Goal: Communication & Community: Ask a question

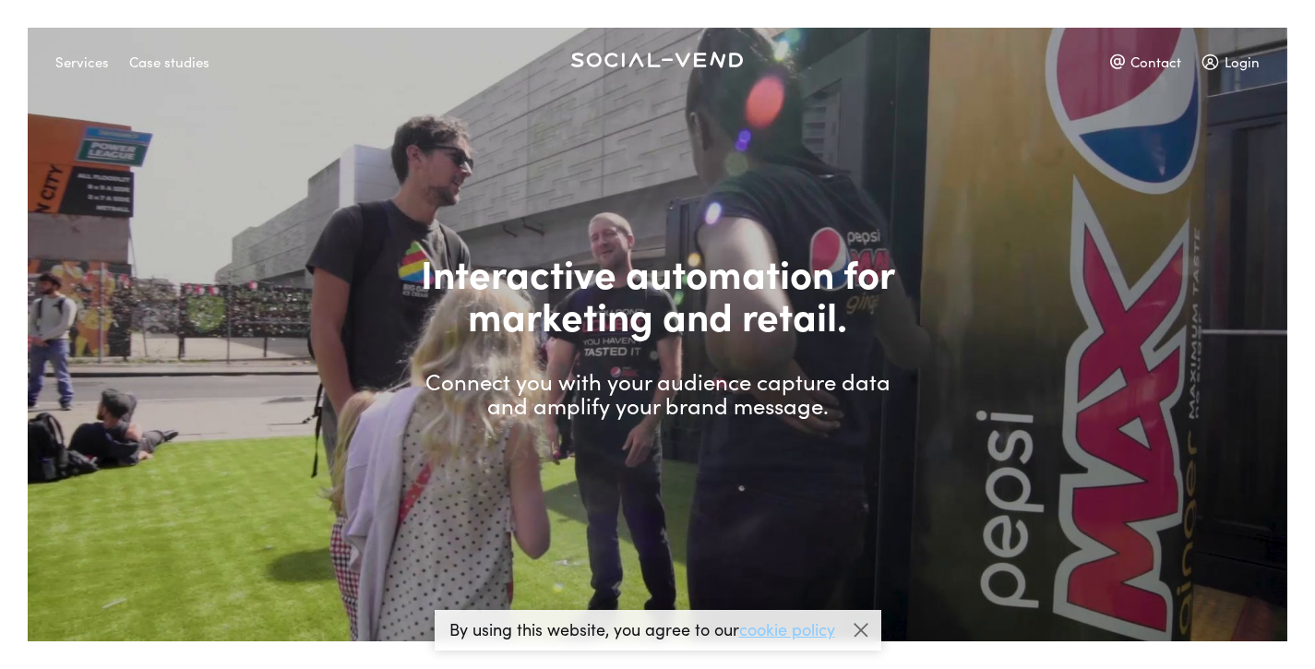
click at [162, 69] on div "Case studies" at bounding box center [169, 61] width 80 height 32
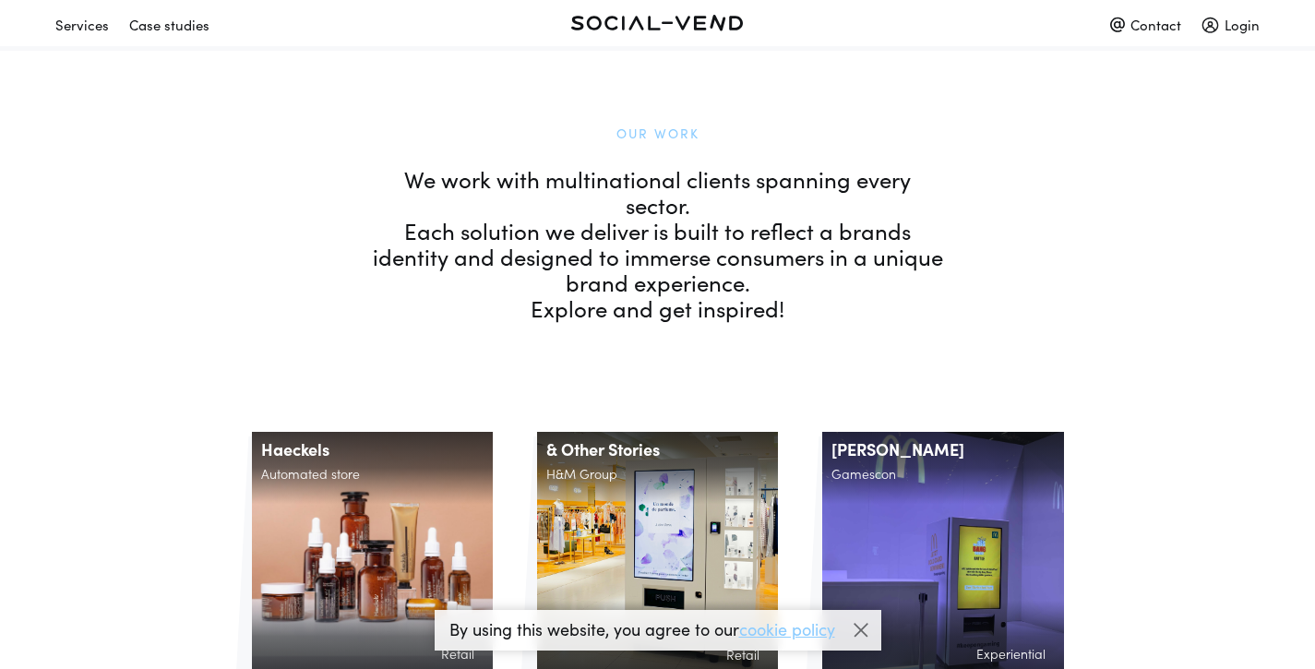
click at [1157, 27] on div "Contact" at bounding box center [1145, 24] width 71 height 32
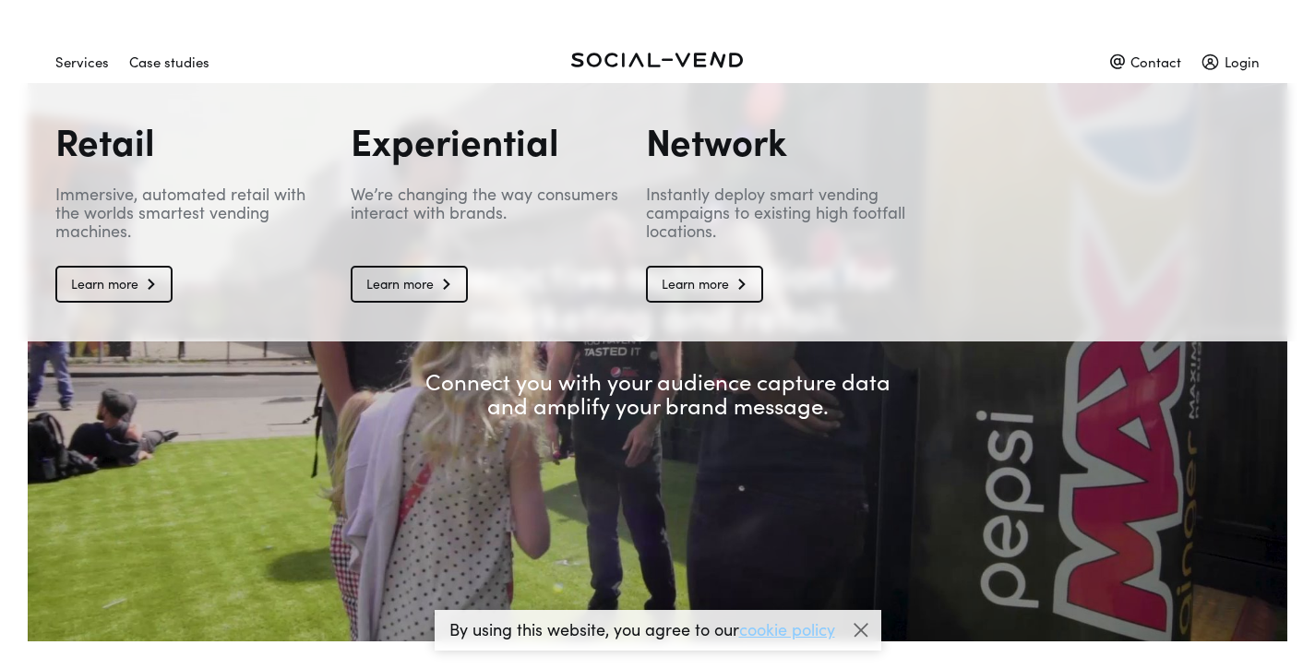
click at [78, 62] on div "Services" at bounding box center [82, 61] width 54 height 32
click at [711, 298] on link "Learn more" at bounding box center [704, 284] width 117 height 37
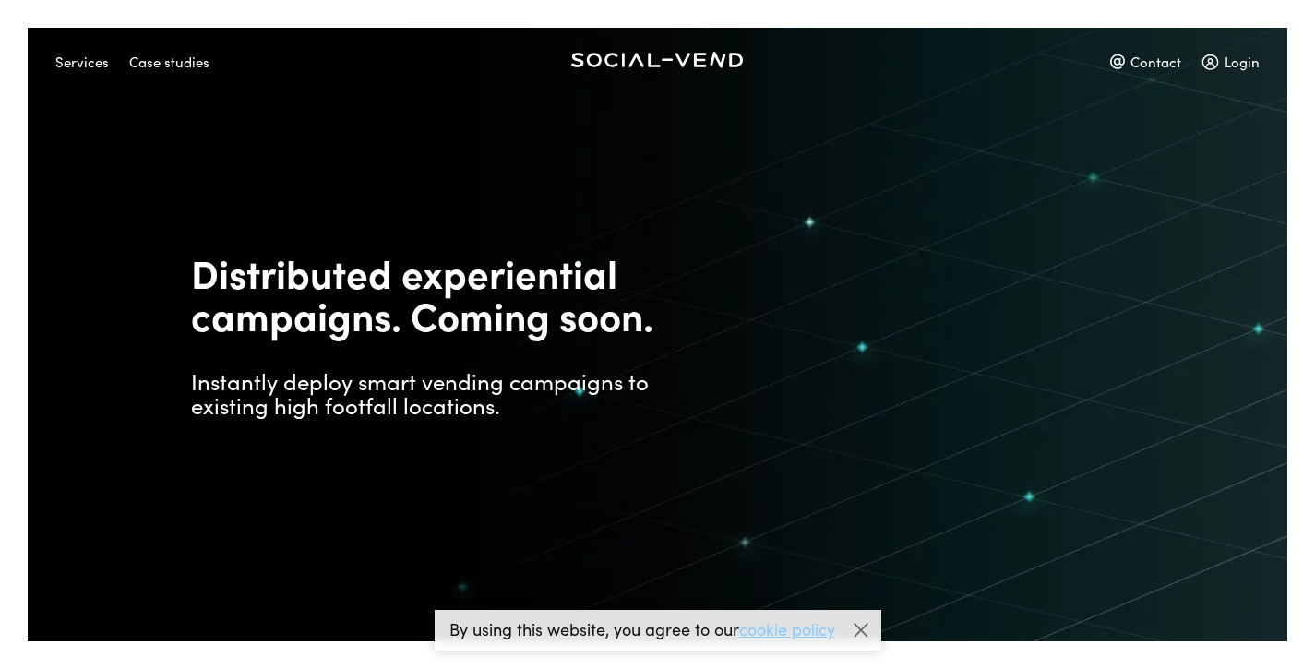
click at [1174, 71] on div "Contact" at bounding box center [1145, 61] width 71 height 32
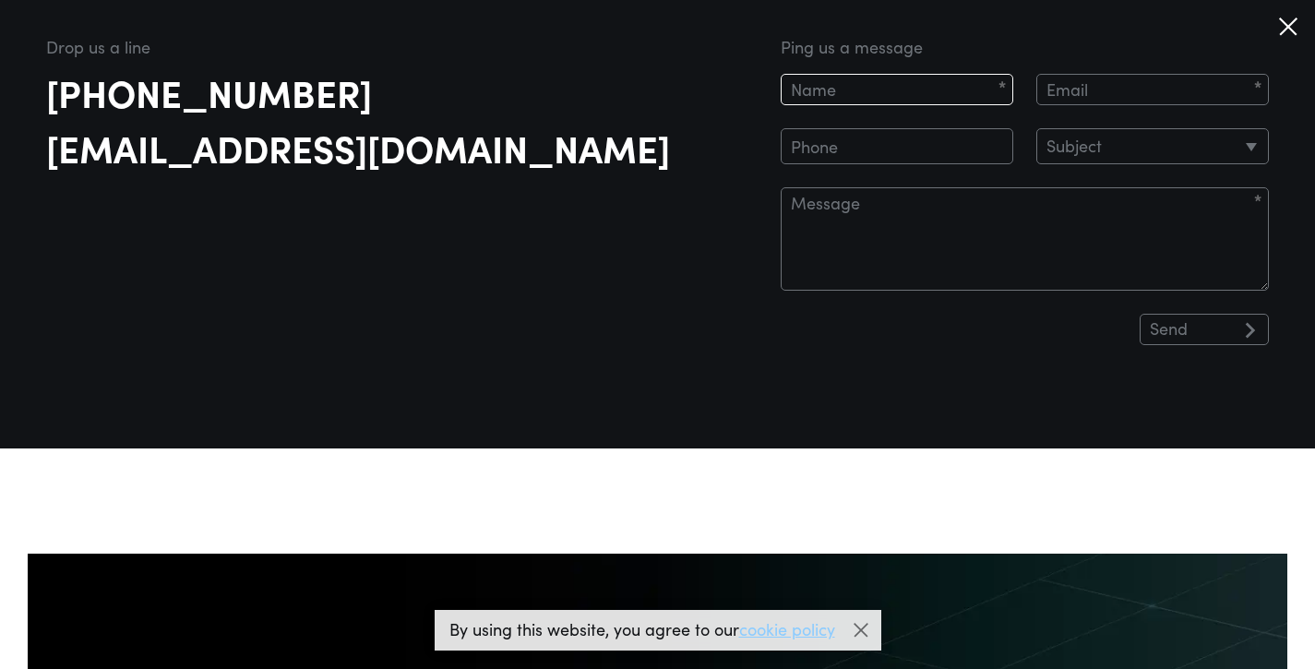
click at [1013, 97] on input at bounding box center [897, 89] width 233 height 31
type input "[PERSON_NAME]"
type input "[PERSON_NAME][EMAIL_ADDRESS][PERSON_NAME][DOMAIN_NAME]"
type input "07736325915"
click at [1109, 141] on select "Subject Experiential Retail Network Support Investment Other" at bounding box center [1153, 146] width 233 height 36
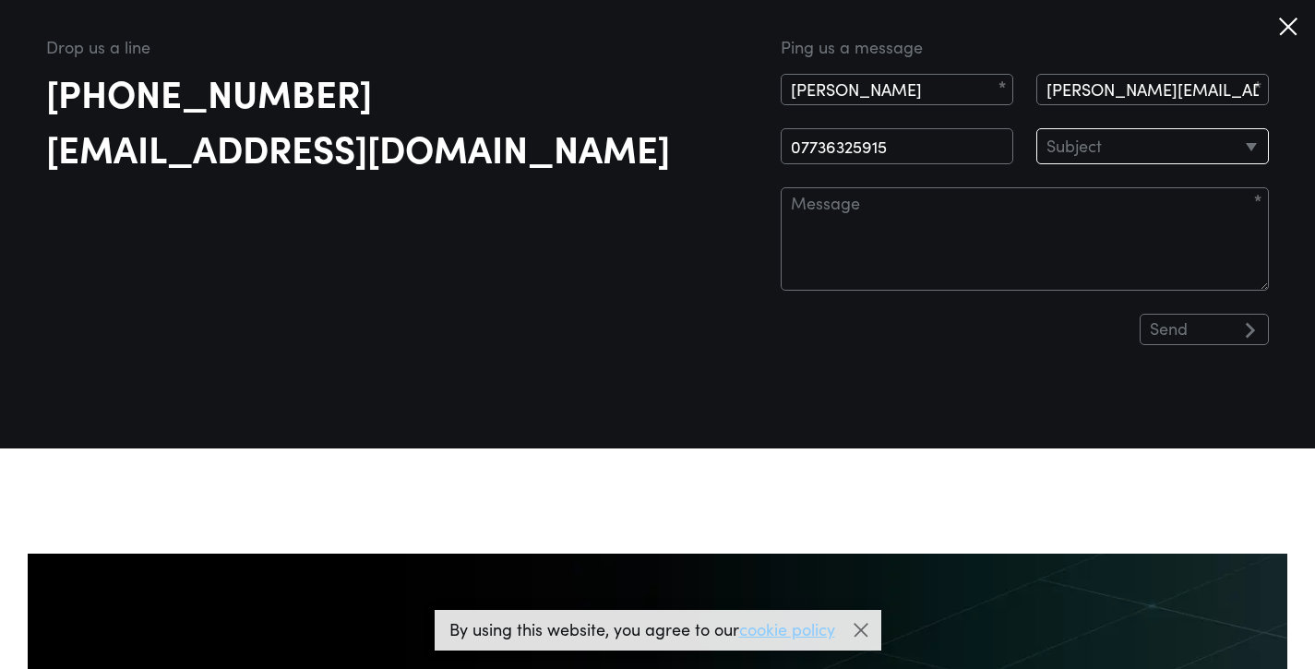
select select "Experiential"
click at [1072, 128] on select "Subject Experiential Retail Network Support Investment Other" at bounding box center [1153, 146] width 233 height 36
click at [1015, 217] on textarea at bounding box center [1025, 238] width 488 height 103
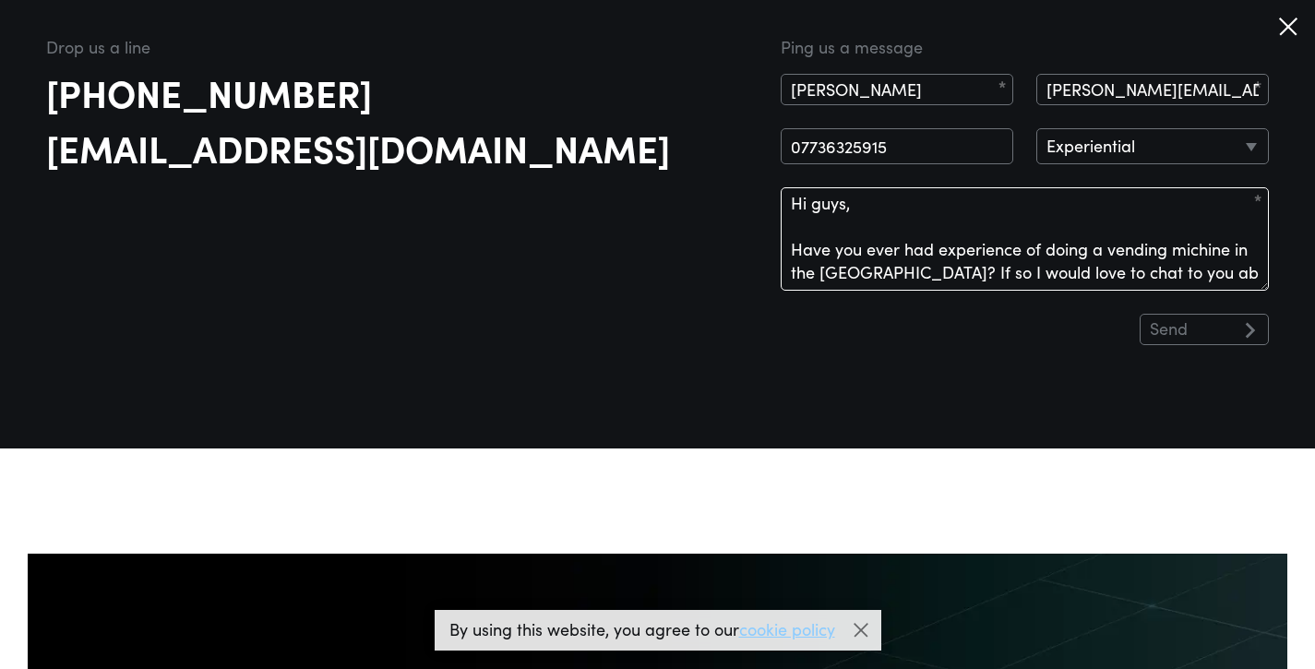
scroll to position [18, 0]
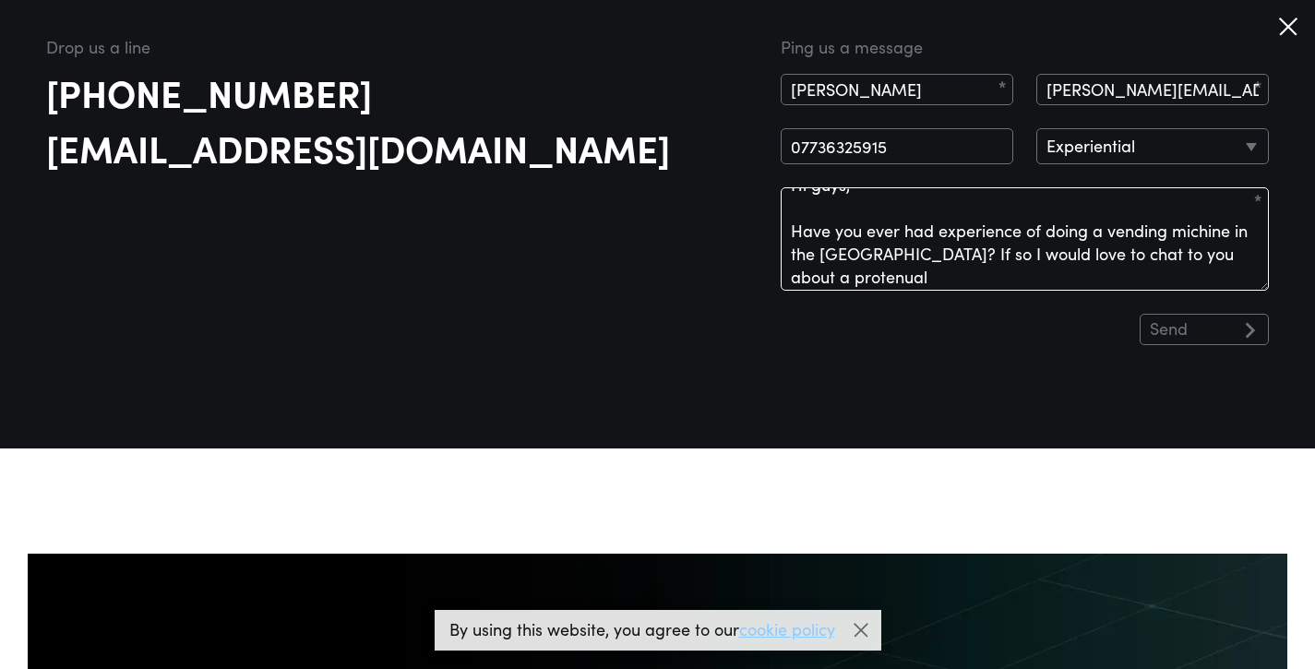
click at [1003, 277] on textarea "Hi guys, Have you ever had experience of doing a vending michine in the [GEOGRA…" at bounding box center [1025, 238] width 488 height 103
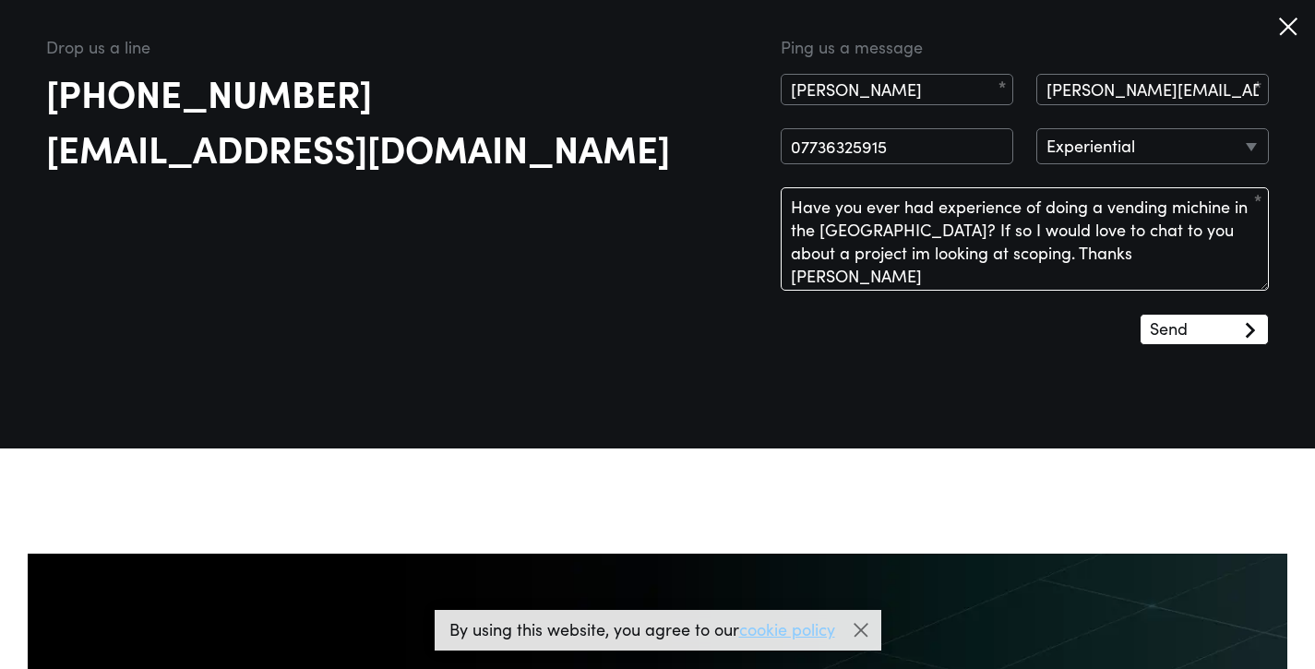
type textarea "Hi guys, Have you ever had experience of doing a vending michine in the [GEOGRA…"
click at [1164, 340] on input "Send" at bounding box center [1204, 329] width 129 height 31
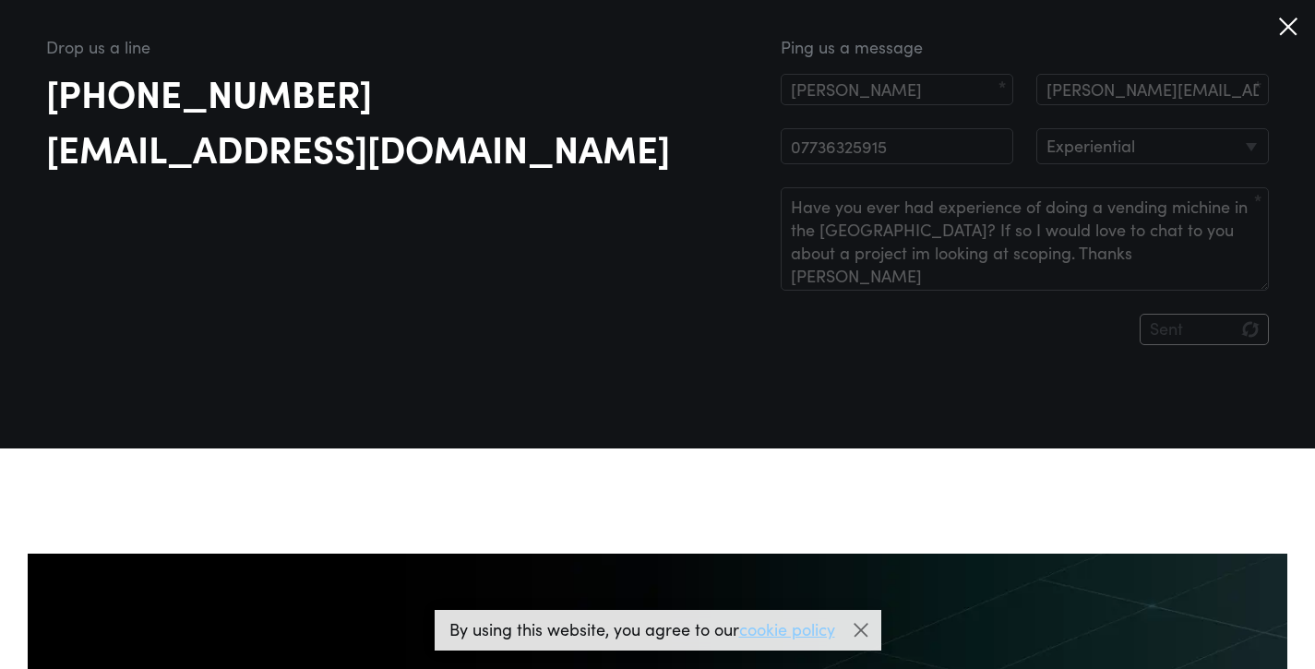
scroll to position [0, 0]
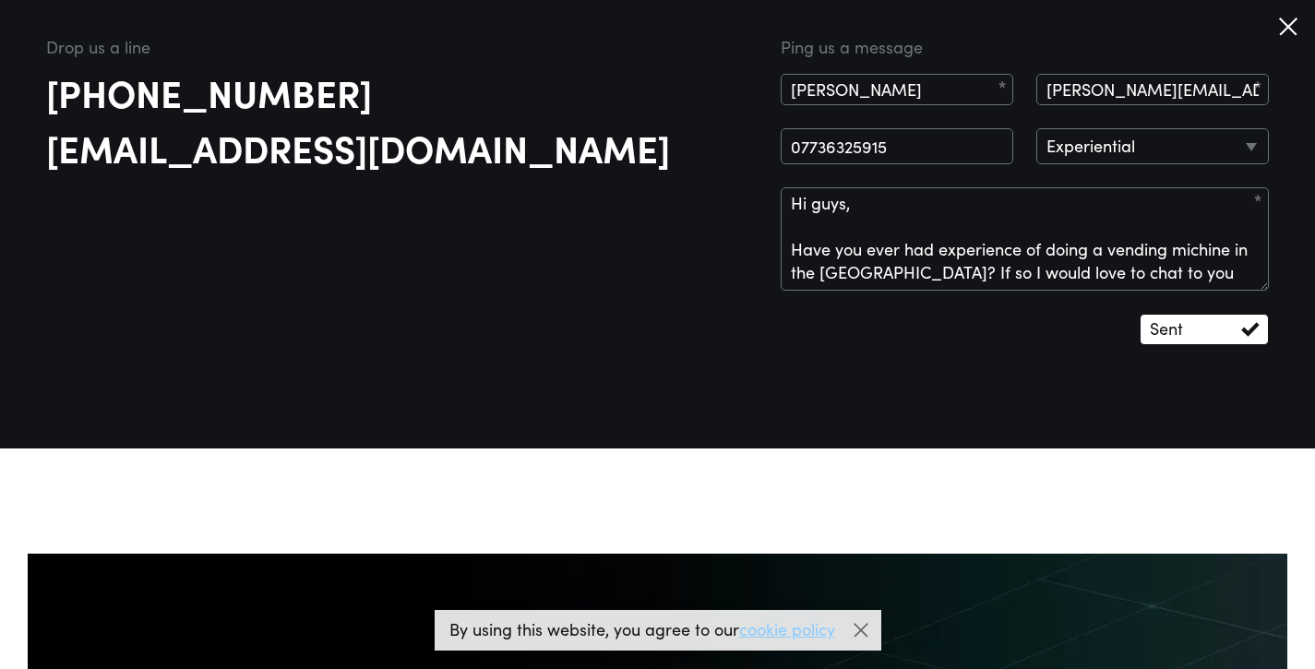
click at [1293, 27] on div at bounding box center [1288, 26] width 35 height 35
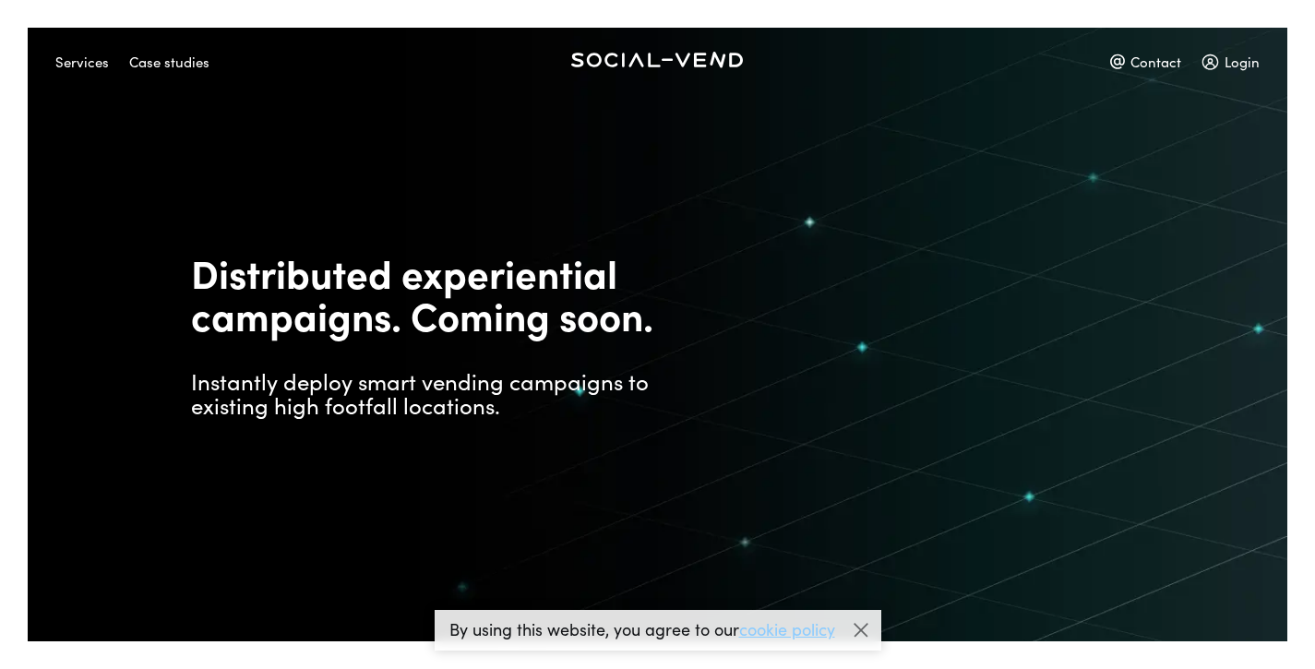
type input "Send"
